Goal: Check status: Check status

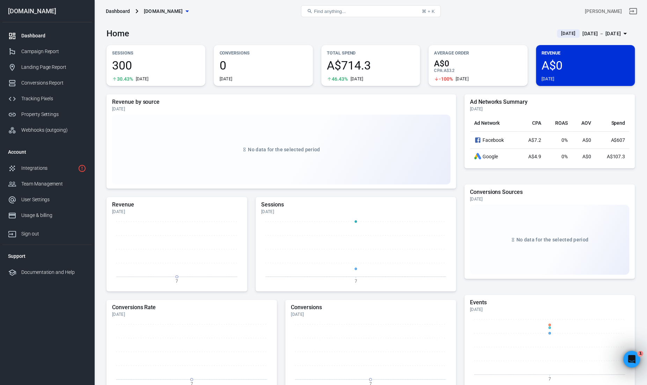
click at [626, 32] on icon "button" at bounding box center [625, 33] width 8 height 8
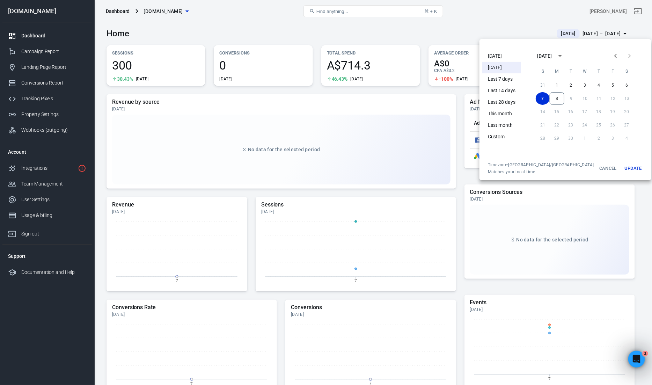
click at [505, 80] on li "Last 7 days" at bounding box center [501, 79] width 39 height 12
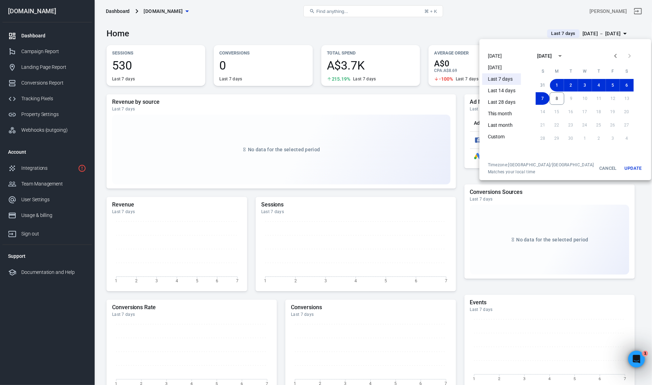
click at [622, 166] on button "Update" at bounding box center [633, 168] width 22 height 13
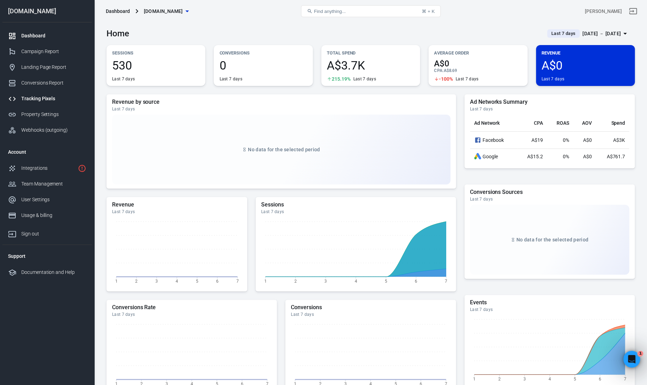
click at [31, 97] on div "Tracking Pixels" at bounding box center [53, 98] width 65 height 7
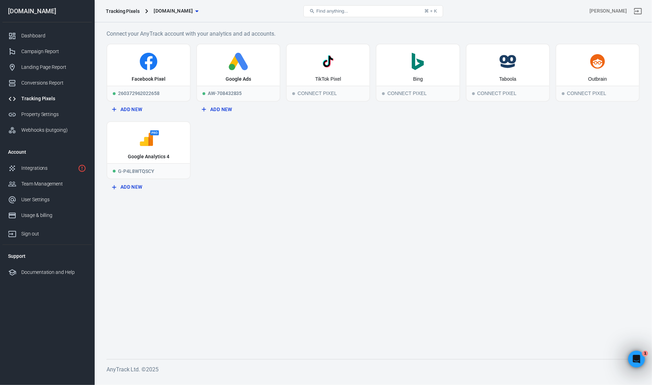
click at [322, 207] on main "Connect your AnyTrack account with your analytics and ad accounts. Facebook Pix…" at bounding box center [372, 188] width 533 height 318
click at [322, 213] on main "Connect your AnyTrack account with your analytics and ad accounts. Facebook Pix…" at bounding box center [372, 188] width 533 height 318
